Goal: Task Accomplishment & Management: Use online tool/utility

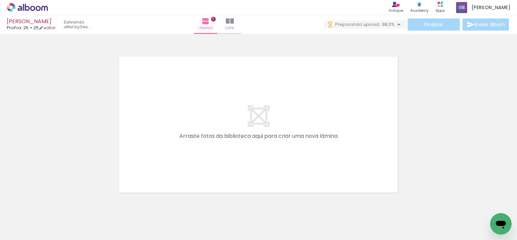
scroll to position [8, 0]
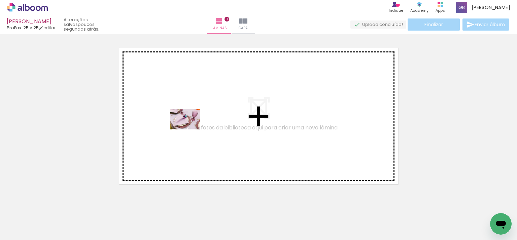
drag, startPoint x: 93, startPoint y: 209, endPoint x: 190, endPoint y: 130, distance: 125.5
click at [190, 130] on quentale-workspace at bounding box center [258, 120] width 517 height 240
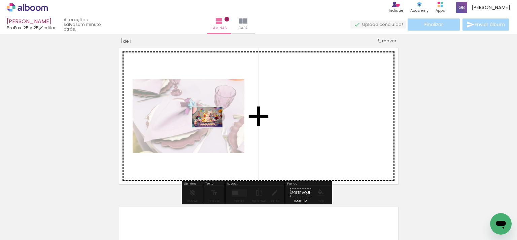
drag, startPoint x: 109, startPoint y: 223, endPoint x: 212, endPoint y: 128, distance: 141.0
click at [212, 128] on quentale-workspace at bounding box center [258, 120] width 517 height 240
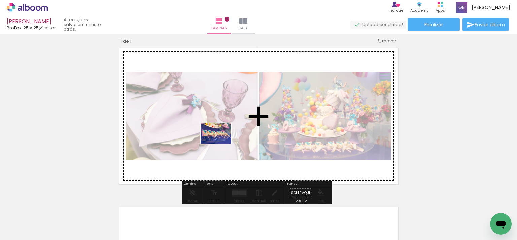
drag, startPoint x: 148, startPoint y: 215, endPoint x: 221, endPoint y: 144, distance: 102.1
click at [221, 144] on quentale-workspace at bounding box center [258, 120] width 517 height 240
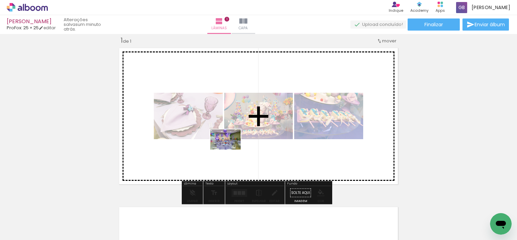
drag, startPoint x: 185, startPoint y: 224, endPoint x: 230, endPoint y: 150, distance: 87.0
click at [230, 150] on quentale-workspace at bounding box center [258, 120] width 517 height 240
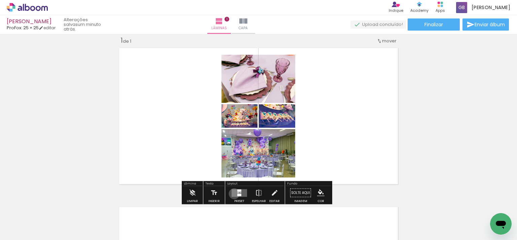
click at [233, 193] on quentale-layouter at bounding box center [239, 193] width 15 height 8
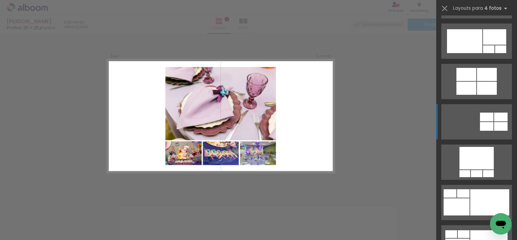
scroll to position [505, 0]
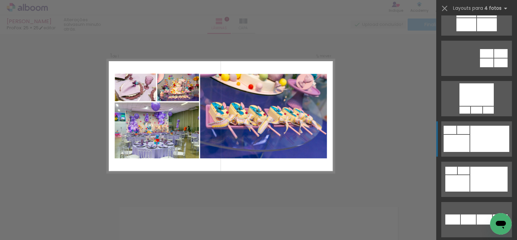
click at [476, 135] on div at bounding box center [489, 139] width 39 height 26
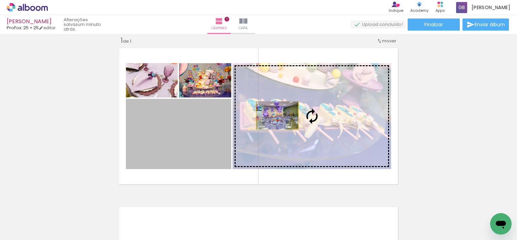
drag, startPoint x: 170, startPoint y: 141, endPoint x: 275, endPoint y: 115, distance: 107.7
click at [0, 0] on slot at bounding box center [0, 0] width 0 height 0
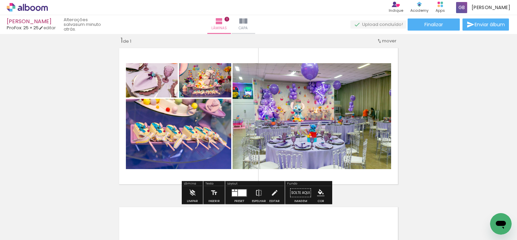
click at [314, 190] on paper-menu-button "#ffebee #ffcdd2 #ef9a9a #e57373 #ef5350 #f44336 #e53935 #d32f2f #c62828 #b71c1c…" at bounding box center [320, 193] width 13 height 13
click at [317, 189] on iron-icon "color picker" at bounding box center [320, 192] width 7 height 7
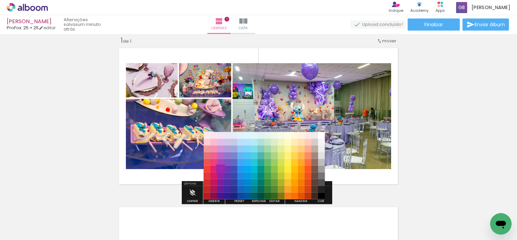
click at [219, 170] on paper-item "#9c27b0" at bounding box center [220, 169] width 7 height 7
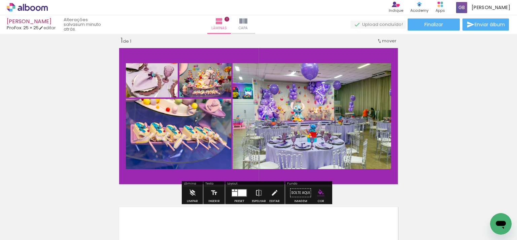
click at [320, 194] on iron-icon "color picker" at bounding box center [320, 192] width 7 height 7
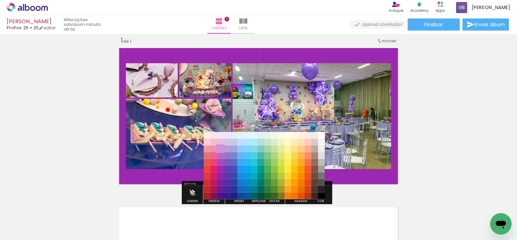
click at [221, 145] on paper-item "#ce93d8" at bounding box center [220, 148] width 7 height 7
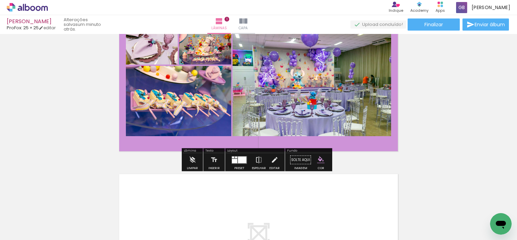
scroll to position [177, 0]
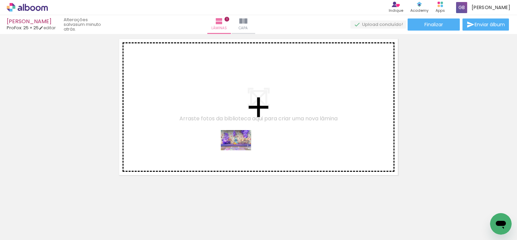
drag, startPoint x: 224, startPoint y: 219, endPoint x: 241, endPoint y: 150, distance: 70.8
click at [241, 150] on quentale-workspace at bounding box center [258, 120] width 517 height 240
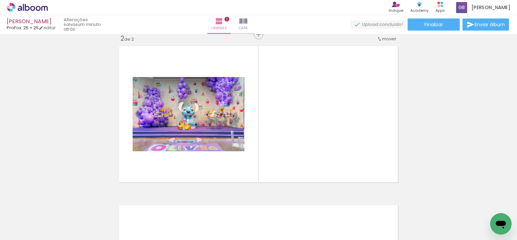
scroll to position [168, 0]
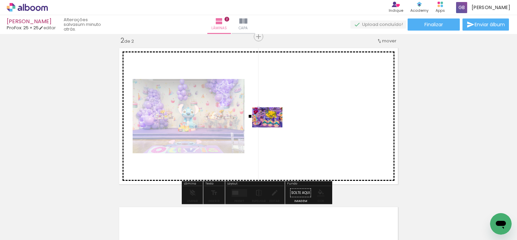
drag, startPoint x: 258, startPoint y: 221, endPoint x: 277, endPoint y: 189, distance: 37.0
click at [272, 125] on quentale-workspace at bounding box center [258, 120] width 517 height 240
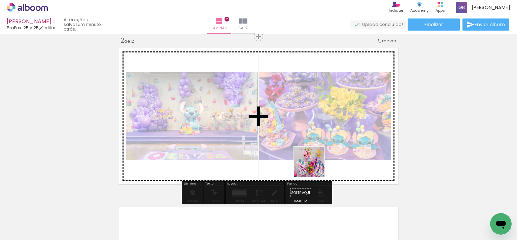
drag, startPoint x: 304, startPoint y: 223, endPoint x: 314, endPoint y: 146, distance: 77.4
click at [314, 146] on quentale-workspace at bounding box center [258, 120] width 517 height 240
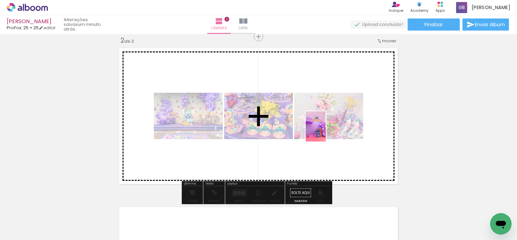
drag, startPoint x: 339, startPoint y: 227, endPoint x: 225, endPoint y: 225, distance: 113.7
click at [327, 127] on quentale-workspace at bounding box center [258, 120] width 517 height 240
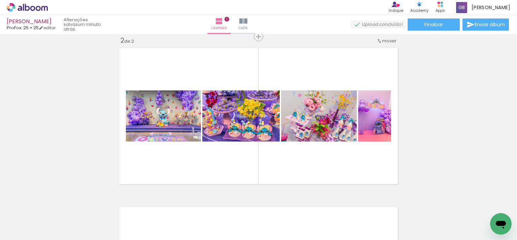
scroll to position [0, 949]
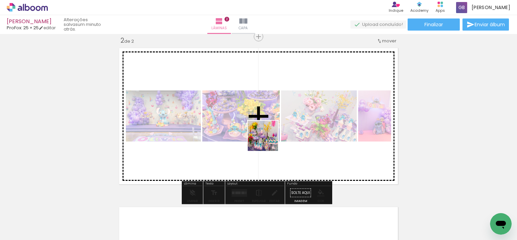
drag, startPoint x: 296, startPoint y: 221, endPoint x: 268, endPoint y: 140, distance: 86.3
click at [268, 140] on quentale-workspace at bounding box center [258, 120] width 517 height 240
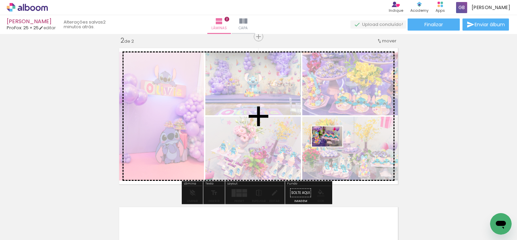
drag, startPoint x: 328, startPoint y: 217, endPoint x: 324, endPoint y: 156, distance: 61.4
click at [332, 146] on quentale-workspace at bounding box center [258, 120] width 517 height 240
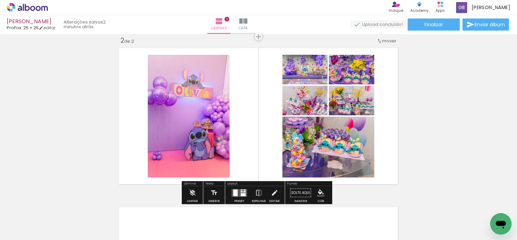
click at [234, 193] on div at bounding box center [235, 192] width 4 height 7
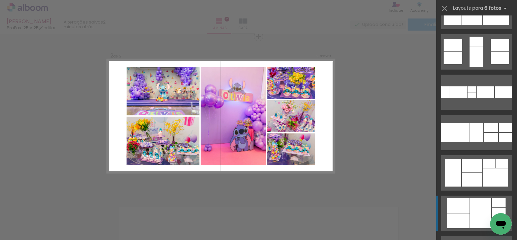
scroll to position [303, 0]
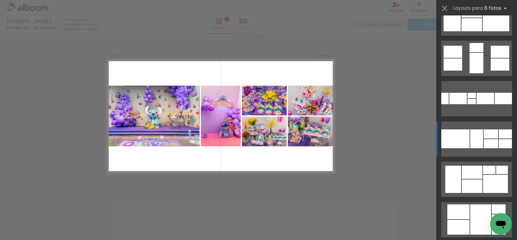
click at [486, 147] on div at bounding box center [491, 143] width 14 height 9
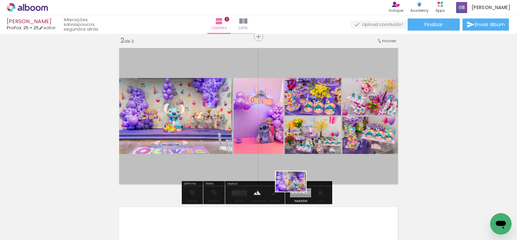
drag, startPoint x: 370, startPoint y: 223, endPoint x: 296, endPoint y: 192, distance: 81.1
click at [296, 192] on quentale-workspace at bounding box center [258, 120] width 517 height 240
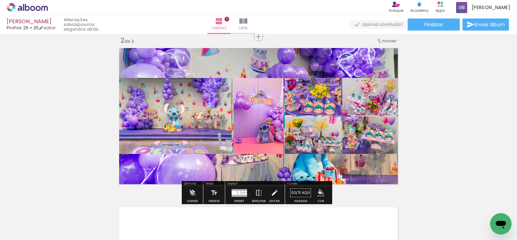
click at [273, 55] on quentale-layouter at bounding box center [258, 116] width 285 height 142
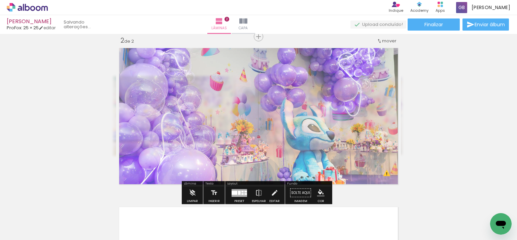
click at [205, 65] on div at bounding box center [202, 62] width 26 height 11
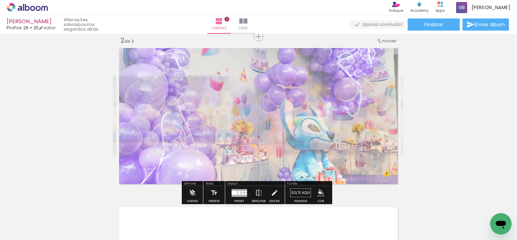
drag, startPoint x: 206, startPoint y: 64, endPoint x: 202, endPoint y: 64, distance: 3.8
type paper-slider "55"
click at [202, 64] on div at bounding box center [203, 62] width 11 height 11
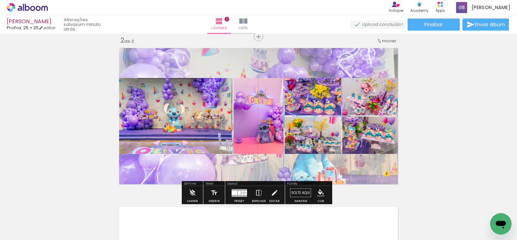
click at [493, 130] on div "Inserir lâmina 1 de 2 Inserir lâmina 2 de 2 O Designbox precisará aumentar a su…" at bounding box center [258, 108] width 517 height 478
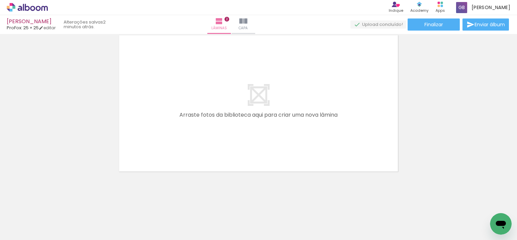
scroll to position [0, 235]
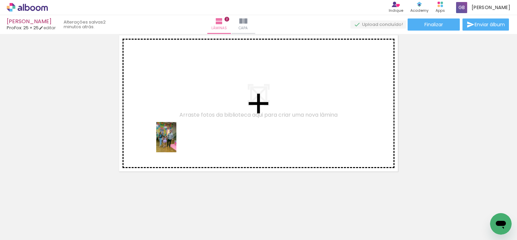
drag, startPoint x: 137, startPoint y: 224, endPoint x: 176, endPoint y: 142, distance: 90.9
click at [176, 142] on quentale-workspace at bounding box center [258, 120] width 517 height 240
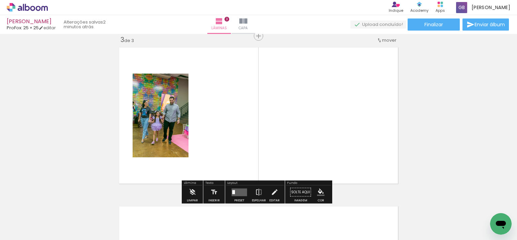
scroll to position [327, 0]
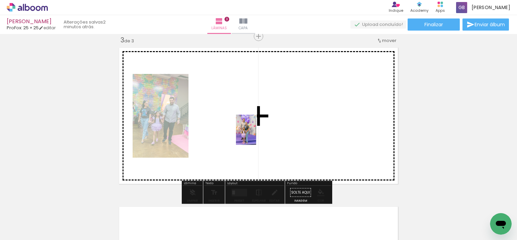
drag, startPoint x: 257, startPoint y: 200, endPoint x: 256, endPoint y: 135, distance: 64.6
click at [256, 135] on quentale-workspace at bounding box center [258, 120] width 517 height 240
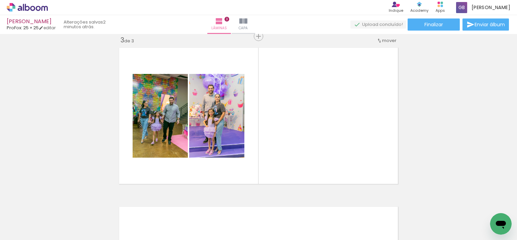
scroll to position [0, 492]
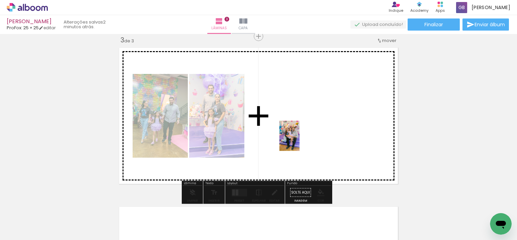
drag, startPoint x: 296, startPoint y: 223, endPoint x: 299, endPoint y: 140, distance: 83.2
click at [299, 140] on quentale-workspace at bounding box center [258, 120] width 517 height 240
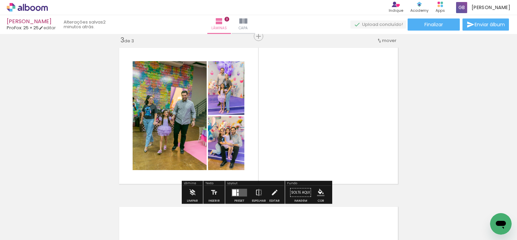
click at [234, 190] on div at bounding box center [234, 192] width 4 height 6
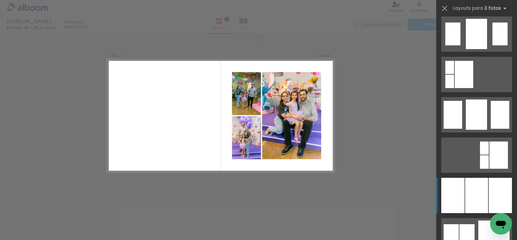
scroll to position [505, 0]
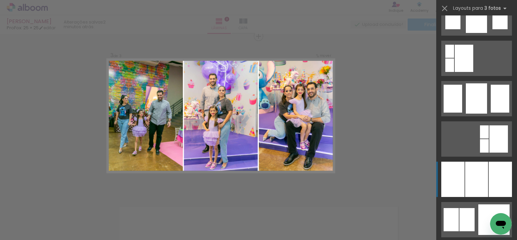
click at [454, 189] on div at bounding box center [452, 179] width 23 height 35
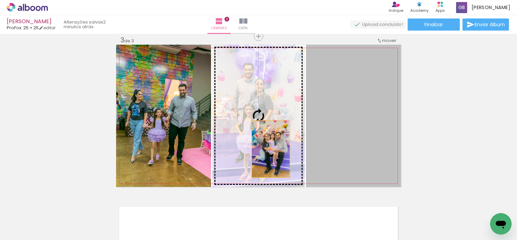
drag, startPoint x: 368, startPoint y: 158, endPoint x: 268, endPoint y: 149, distance: 100.4
click at [0, 0] on slot at bounding box center [0, 0] width 0 height 0
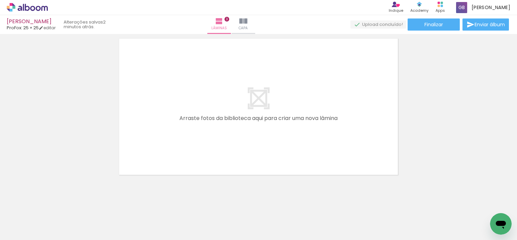
scroll to position [0, 355]
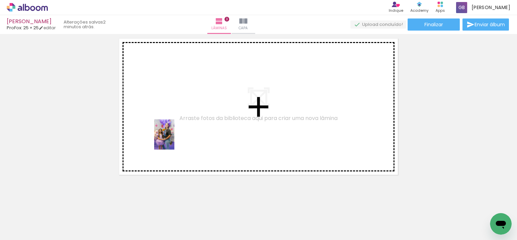
drag, startPoint x: 166, startPoint y: 221, endPoint x: 197, endPoint y: 217, distance: 31.3
click at [175, 137] on quentale-workspace at bounding box center [258, 120] width 517 height 240
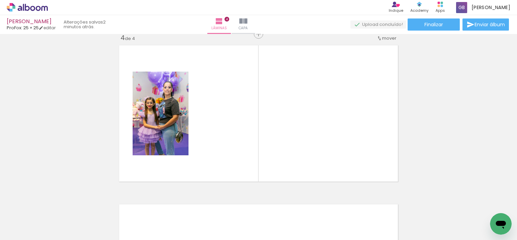
scroll to position [486, 0]
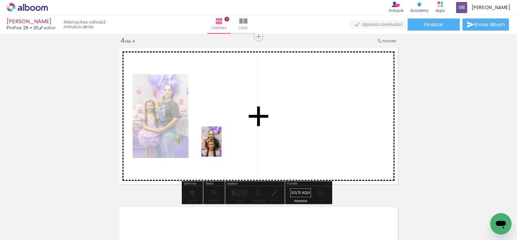
drag, startPoint x: 206, startPoint y: 220, endPoint x: 238, endPoint y: 222, distance: 32.3
click at [221, 146] on quentale-workspace at bounding box center [258, 120] width 517 height 240
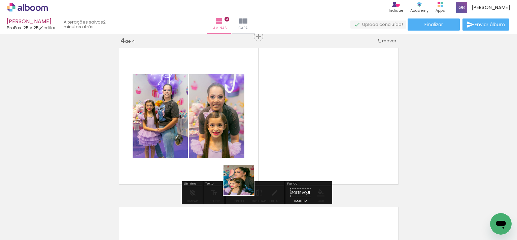
drag, startPoint x: 238, startPoint y: 227, endPoint x: 214, endPoint y: 239, distance: 27.1
click at [243, 146] on quentale-workspace at bounding box center [258, 120] width 517 height 240
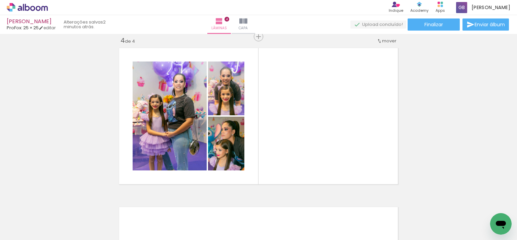
scroll to position [0, 596]
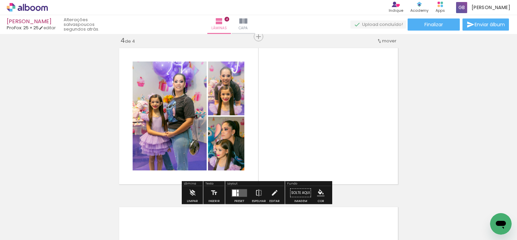
click at [242, 189] on quentale-layouter at bounding box center [239, 193] width 15 height 8
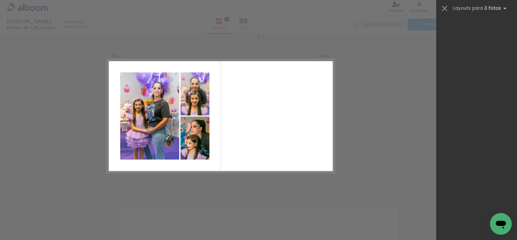
scroll to position [0, 0]
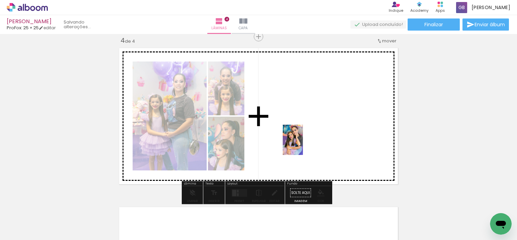
drag, startPoint x: 266, startPoint y: 225, endPoint x: 303, endPoint y: 145, distance: 88.1
click at [303, 145] on quentale-workspace at bounding box center [258, 120] width 517 height 240
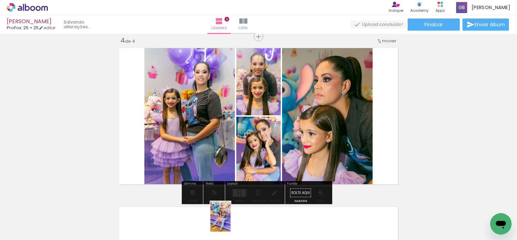
drag, startPoint x: 226, startPoint y: 218, endPoint x: 230, endPoint y: 222, distance: 6.0
click at [230, 222] on div at bounding box center [225, 217] width 22 height 33
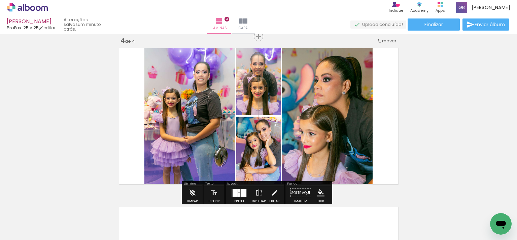
click at [171, 136] on quentale-photo at bounding box center [189, 116] width 91 height 142
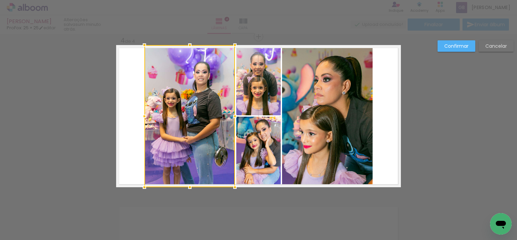
click at [0, 0] on slot "Cancelar" at bounding box center [0, 0] width 0 height 0
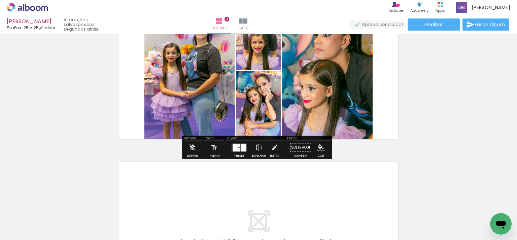
scroll to position [520, 0]
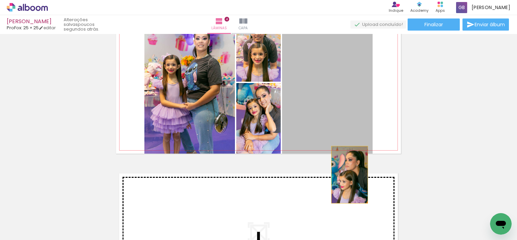
drag, startPoint x: 336, startPoint y: 94, endPoint x: 347, endPoint y: 175, distance: 81.5
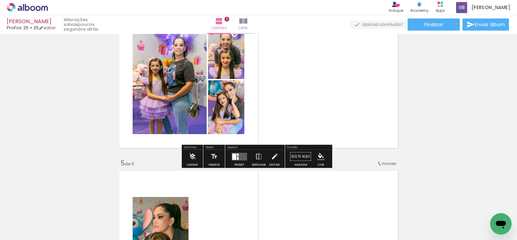
scroll to position [510, 0]
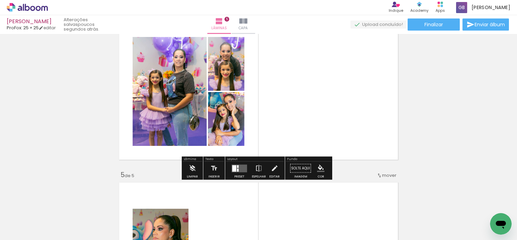
drag, startPoint x: 236, startPoint y: 167, endPoint x: 235, endPoint y: 164, distance: 3.4
click at [236, 169] on quentale-layouter at bounding box center [239, 169] width 15 height 8
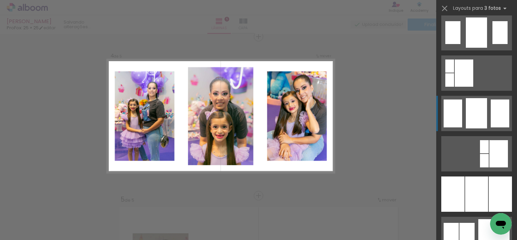
scroll to position [538, 0]
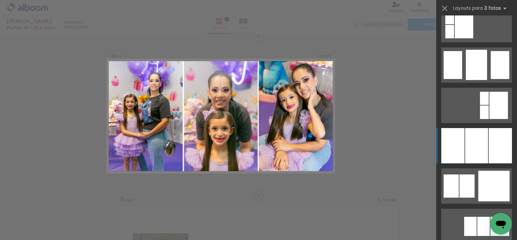
click at [452, 133] on div at bounding box center [452, 145] width 23 height 35
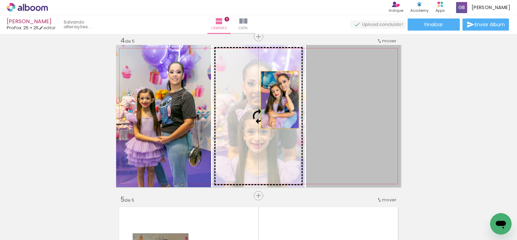
drag, startPoint x: 352, startPoint y: 110, endPoint x: 276, endPoint y: 99, distance: 76.5
click at [0, 0] on slot at bounding box center [0, 0] width 0 height 0
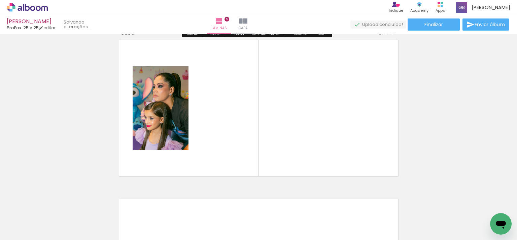
scroll to position [688, 0]
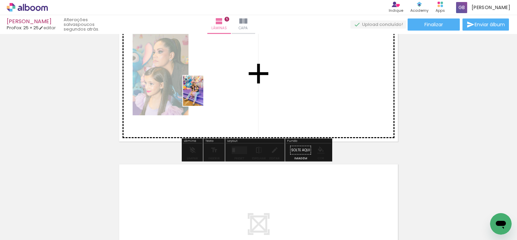
drag, startPoint x: 71, startPoint y: 223, endPoint x: 203, endPoint y: 96, distance: 183.0
click at [203, 96] on quentale-workspace at bounding box center [258, 120] width 517 height 240
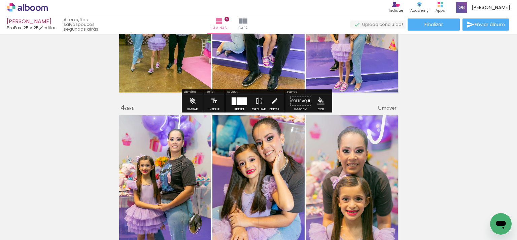
scroll to position [419, 0]
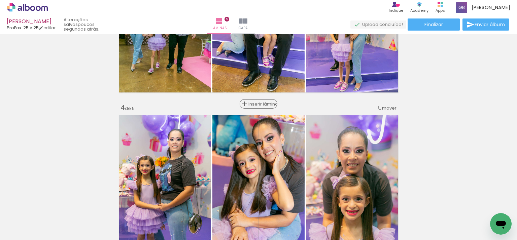
click at [258, 105] on span "Inserir lâmina" at bounding box center [261, 104] width 26 height 4
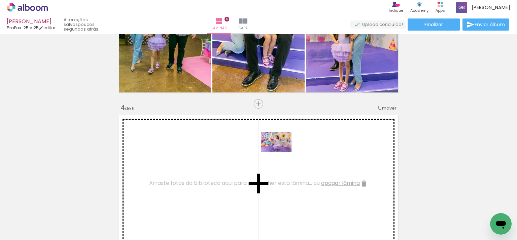
drag, startPoint x: 325, startPoint y: 225, endPoint x: 281, endPoint y: 152, distance: 85.0
click at [281, 152] on quentale-workspace at bounding box center [258, 120] width 517 height 240
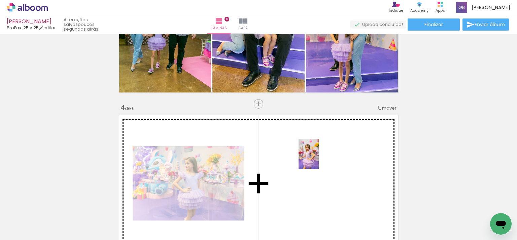
drag, startPoint x: 358, startPoint y: 226, endPoint x: 319, endPoint y: 159, distance: 78.0
click at [319, 159] on quentale-workspace at bounding box center [258, 120] width 517 height 240
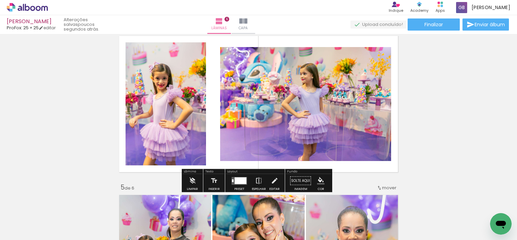
scroll to position [486, 0]
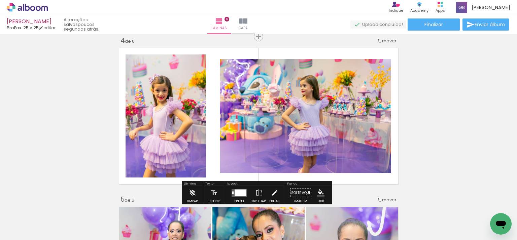
click at [241, 193] on div at bounding box center [241, 192] width 12 height 7
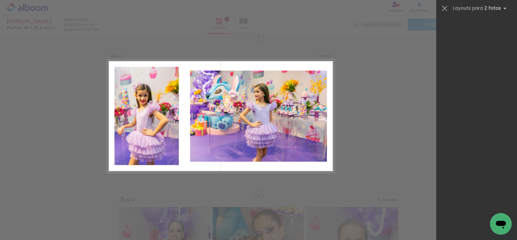
scroll to position [0, 0]
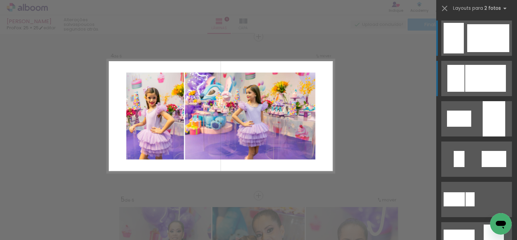
click at [488, 83] on div at bounding box center [485, 78] width 41 height 27
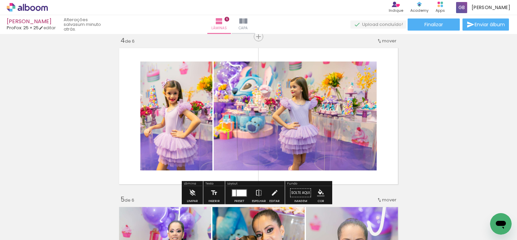
click at [323, 149] on quentale-photo at bounding box center [295, 116] width 163 height 109
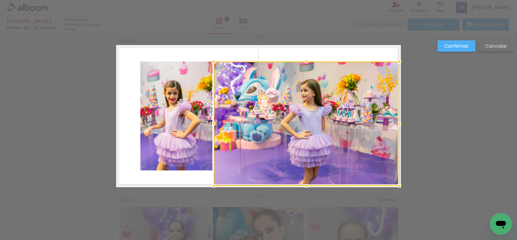
drag, startPoint x: 375, startPoint y: 172, endPoint x: 403, endPoint y: 190, distance: 33.7
click at [403, 190] on div at bounding box center [399, 185] width 13 height 13
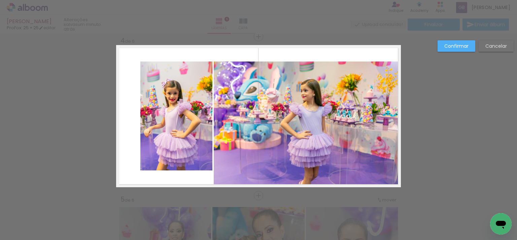
click at [307, 86] on quentale-photo at bounding box center [307, 124] width 186 height 124
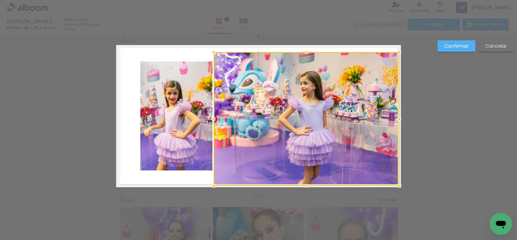
drag, startPoint x: 304, startPoint y: 58, endPoint x: 314, endPoint y: 45, distance: 15.3
click at [314, 45] on album-spread "4 de 6" at bounding box center [258, 116] width 285 height 142
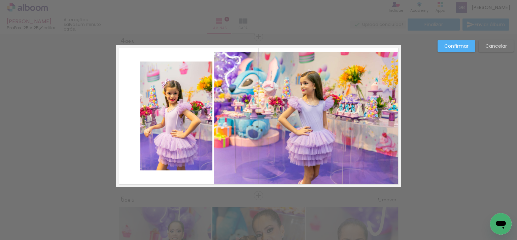
click at [305, 66] on quentale-photo at bounding box center [307, 119] width 186 height 134
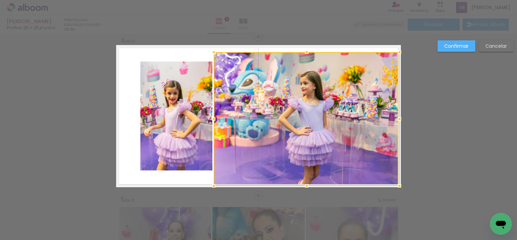
drag, startPoint x: 305, startPoint y: 53, endPoint x: 306, endPoint y: 47, distance: 5.5
click at [306, 47] on div at bounding box center [306, 51] width 13 height 13
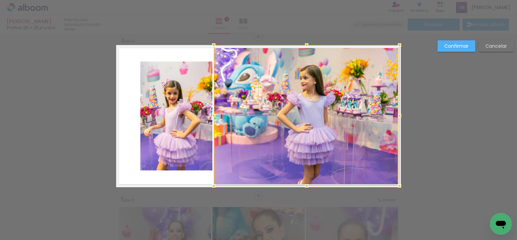
click at [0, 0] on slot "Confirmar" at bounding box center [0, 0] width 0 height 0
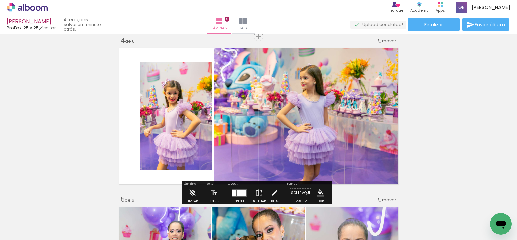
click at [166, 123] on quentale-photo at bounding box center [176, 116] width 72 height 109
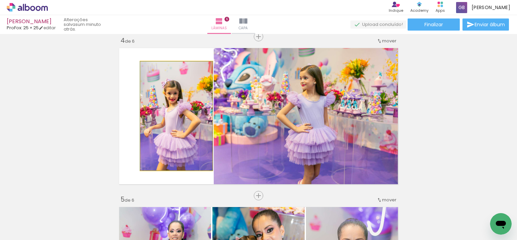
click at [166, 123] on quentale-photo at bounding box center [176, 116] width 72 height 109
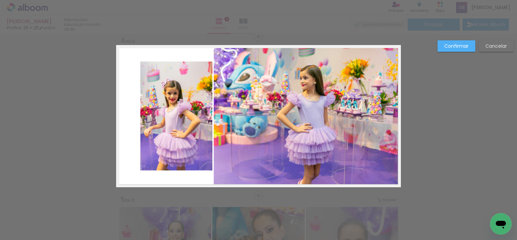
click at [166, 122] on quentale-photo at bounding box center [176, 116] width 72 height 109
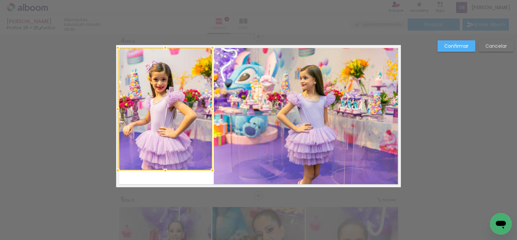
scroll to position [0, 92]
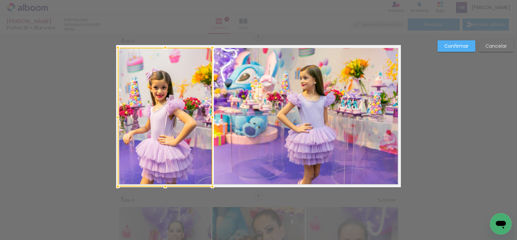
drag, startPoint x: 161, startPoint y: 170, endPoint x: 158, endPoint y: 189, distance: 19.0
click at [158, 189] on div at bounding box center [164, 186] width 13 height 13
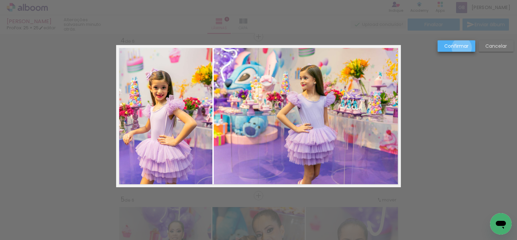
click at [0, 0] on slot "Confirmar" at bounding box center [0, 0] width 0 height 0
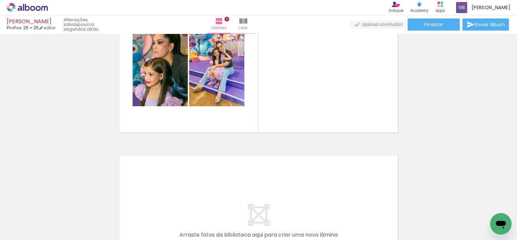
scroll to position [0, 411]
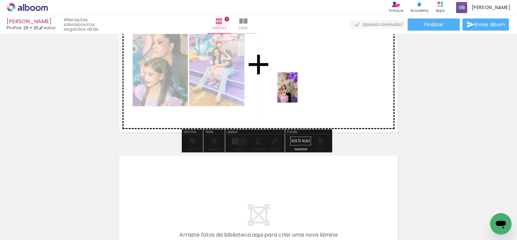
drag, startPoint x: 221, startPoint y: 227, endPoint x: 303, endPoint y: 87, distance: 162.4
click at [303, 87] on quentale-workspace at bounding box center [258, 120] width 517 height 240
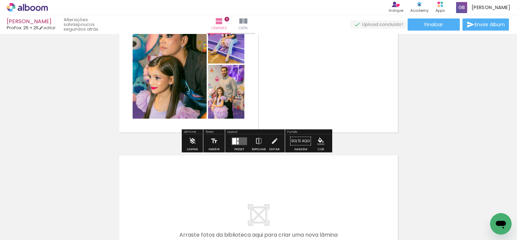
drag, startPoint x: 241, startPoint y: 144, endPoint x: 370, endPoint y: 126, distance: 131.2
click at [240, 144] on quentale-layouter at bounding box center [239, 141] width 15 height 8
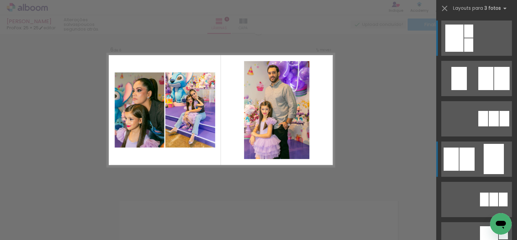
scroll to position [804, 0]
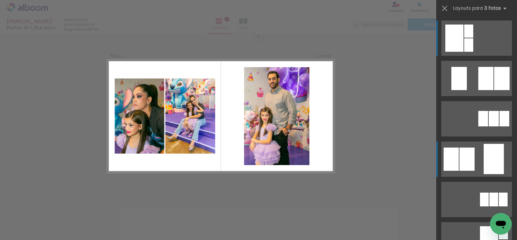
click at [494, 170] on div at bounding box center [494, 159] width 20 height 30
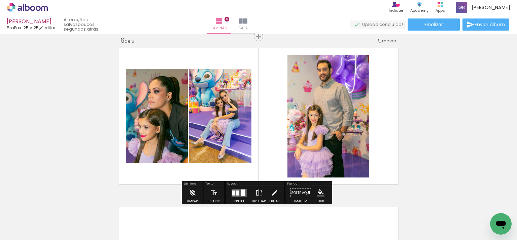
click at [256, 195] on iron-icon at bounding box center [258, 192] width 7 height 13
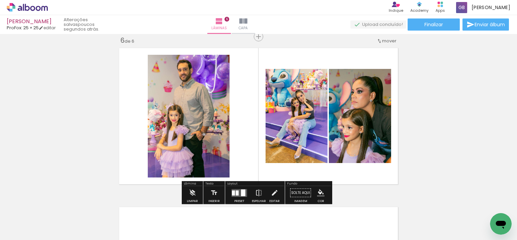
click at [192, 127] on quentale-photo at bounding box center [189, 116] width 82 height 123
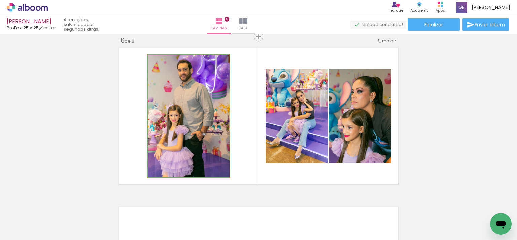
click at [192, 127] on quentale-photo at bounding box center [189, 116] width 82 height 123
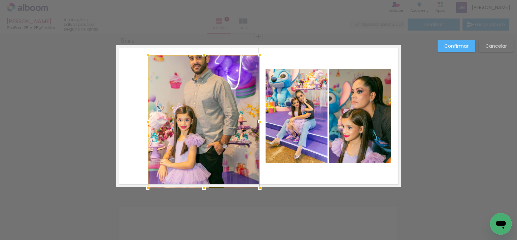
drag, startPoint x: 226, startPoint y: 179, endPoint x: 254, endPoint y: 191, distance: 30.8
click at [256, 191] on div at bounding box center [259, 188] width 13 height 13
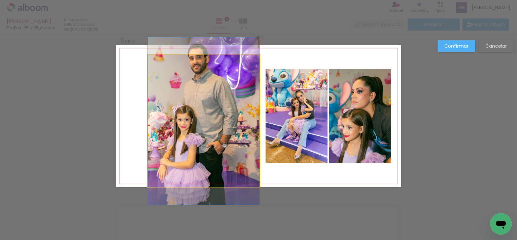
click at [159, 79] on quentale-photo at bounding box center [204, 121] width 112 height 133
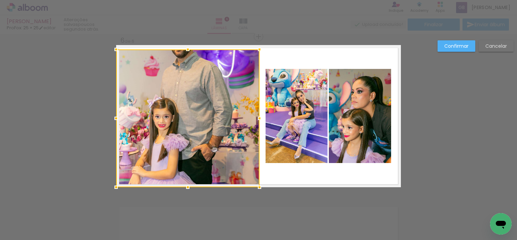
drag, startPoint x: 145, startPoint y: 55, endPoint x: 117, endPoint y: 31, distance: 36.8
click at [116, 0] on div "Olivia ProFox: 25 × 25 editar poucos segundos atrás. Lâminas 6 Capa Finalizar E…" at bounding box center [258, 0] width 517 height 0
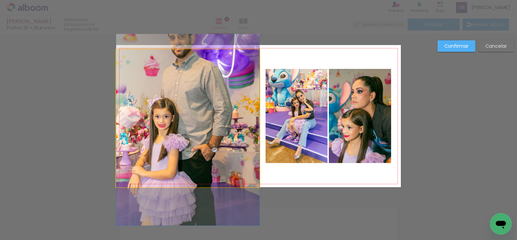
drag, startPoint x: 179, startPoint y: 79, endPoint x: 185, endPoint y: 56, distance: 23.8
click at [179, 79] on quentale-photo at bounding box center [187, 118] width 143 height 138
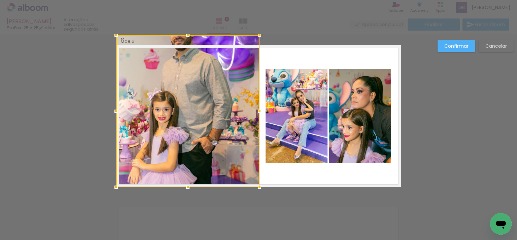
drag, startPoint x: 186, startPoint y: 49, endPoint x: 188, endPoint y: 44, distance: 5.7
click at [186, 44] on div at bounding box center [187, 111] width 143 height 152
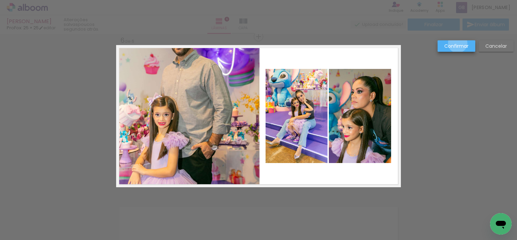
click at [0, 0] on slot "Confirmar" at bounding box center [0, 0] width 0 height 0
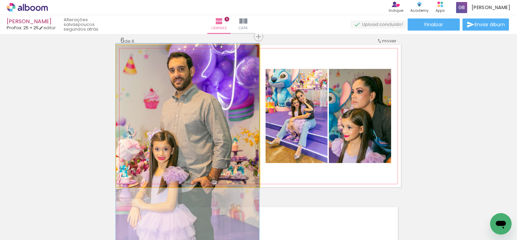
drag, startPoint x: 191, startPoint y: 134, endPoint x: 186, endPoint y: 169, distance: 35.1
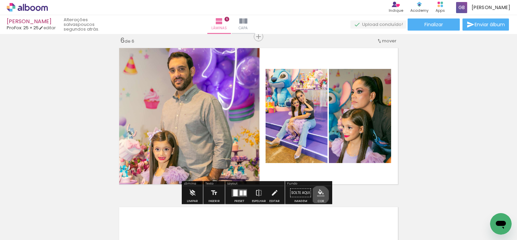
click at [317, 195] on iron-icon "color picker" at bounding box center [320, 192] width 7 height 7
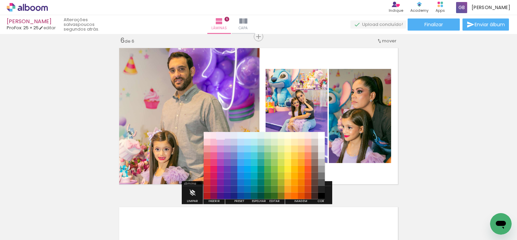
click at [222, 136] on paper-item "#f3e5f5" at bounding box center [220, 135] width 7 height 7
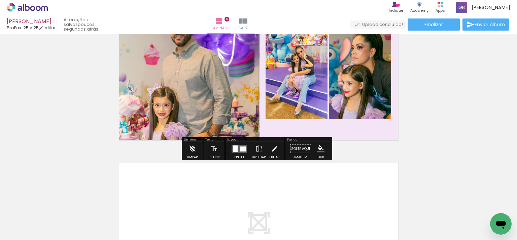
scroll to position [838, 0]
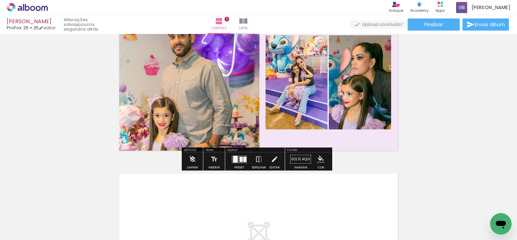
click at [229, 106] on quentale-photo at bounding box center [187, 82] width 143 height 142
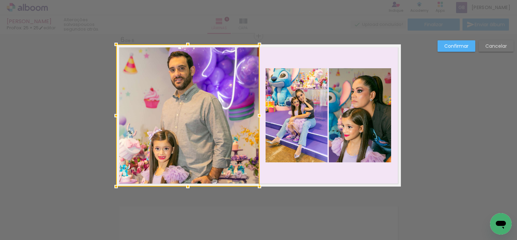
scroll to position [804, 0]
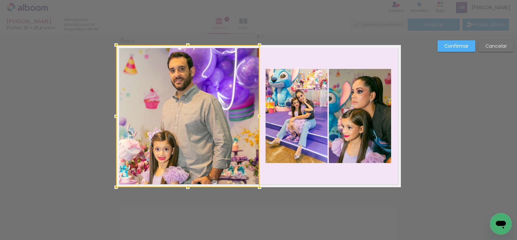
click at [111, 184] on div at bounding box center [115, 187] width 13 height 13
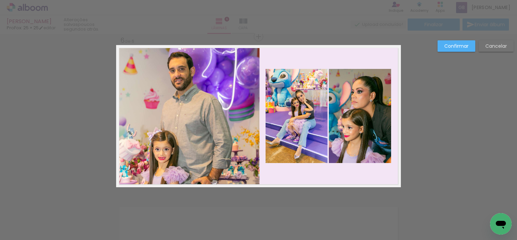
click at [129, 173] on quentale-photo at bounding box center [187, 116] width 143 height 142
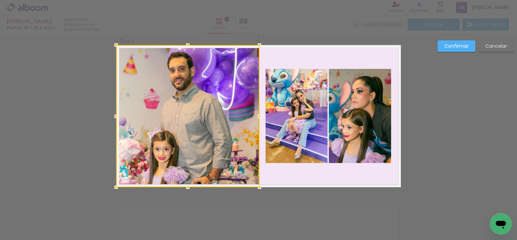
click at [141, 157] on div at bounding box center [187, 116] width 143 height 142
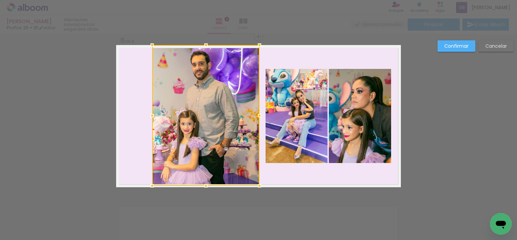
drag, startPoint x: 120, startPoint y: 185, endPoint x: 149, endPoint y: 189, distance: 29.2
click at [149, 189] on div at bounding box center [151, 185] width 13 height 13
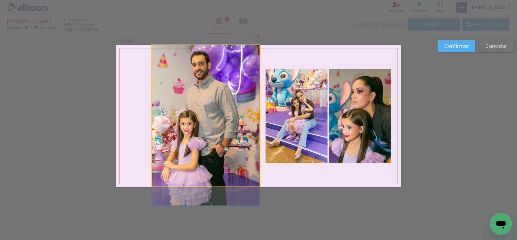
click at [207, 161] on quentale-photo at bounding box center [205, 115] width 107 height 141
click at [207, 161] on div at bounding box center [205, 115] width 107 height 141
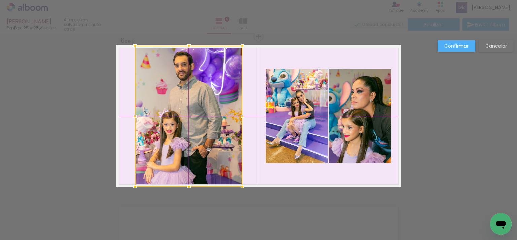
drag, startPoint x: 217, startPoint y: 155, endPoint x: 203, endPoint y: 158, distance: 15.3
click at [203, 158] on div at bounding box center [188, 116] width 107 height 141
click at [0, 0] on slot "Confirmar" at bounding box center [0, 0] width 0 height 0
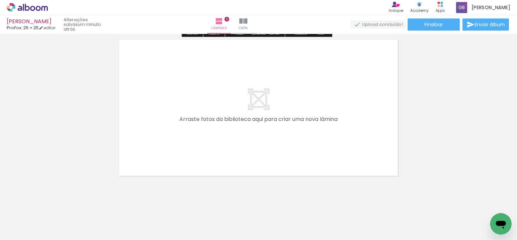
scroll to position [972, 0]
